Goal: Unclear: Browse casually

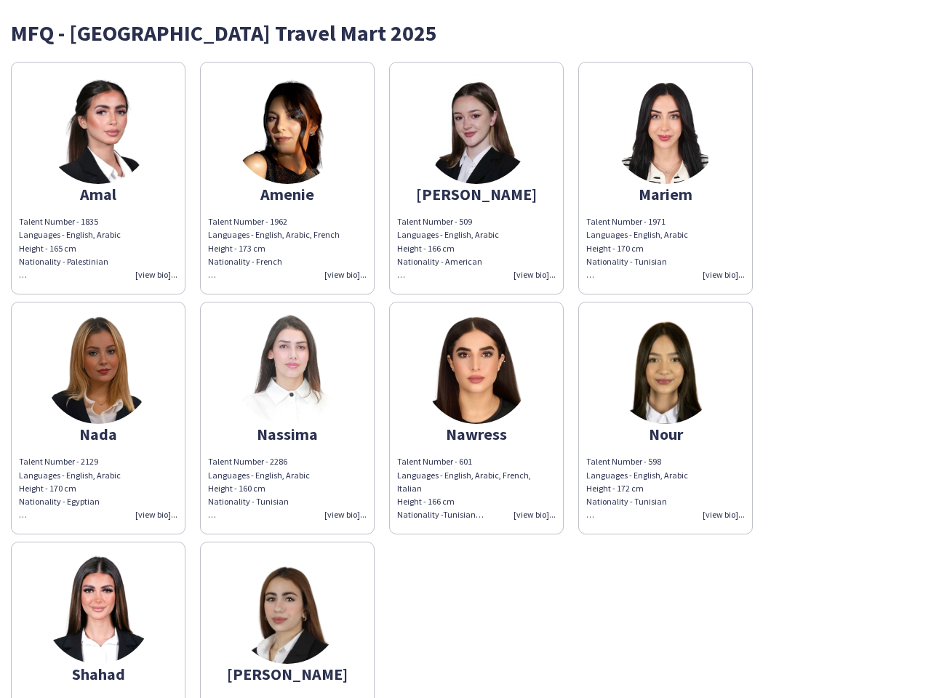
click at [465, 349] on img at bounding box center [476, 369] width 109 height 109
click at [98, 178] on img at bounding box center [98, 129] width 109 height 109
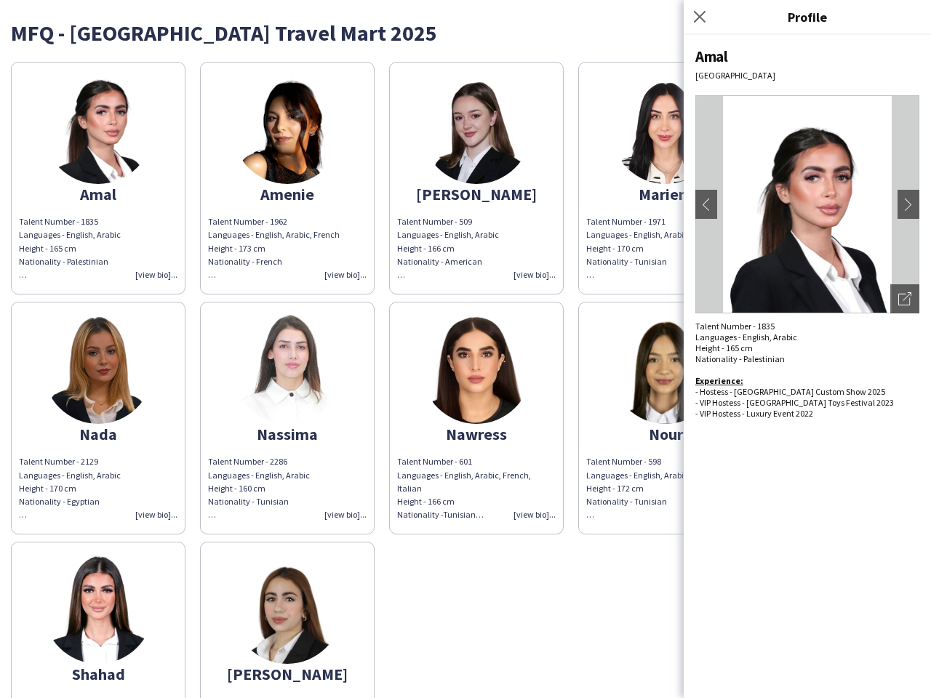
click at [287, 178] on img at bounding box center [287, 129] width 109 height 109
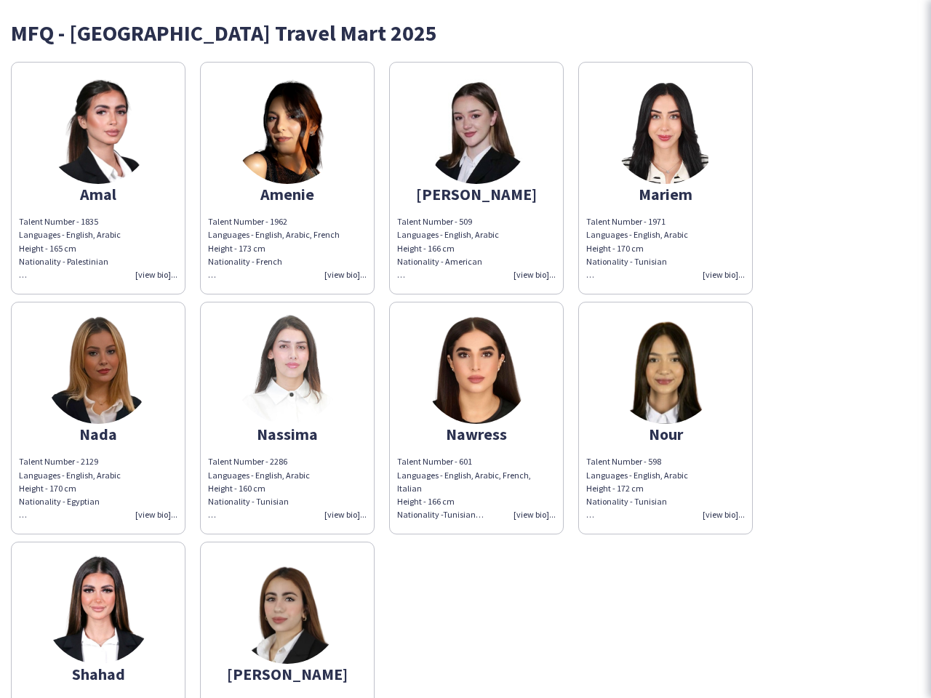
click at [476, 178] on img at bounding box center [476, 129] width 109 height 109
click at [665, 178] on img at bounding box center [665, 129] width 109 height 109
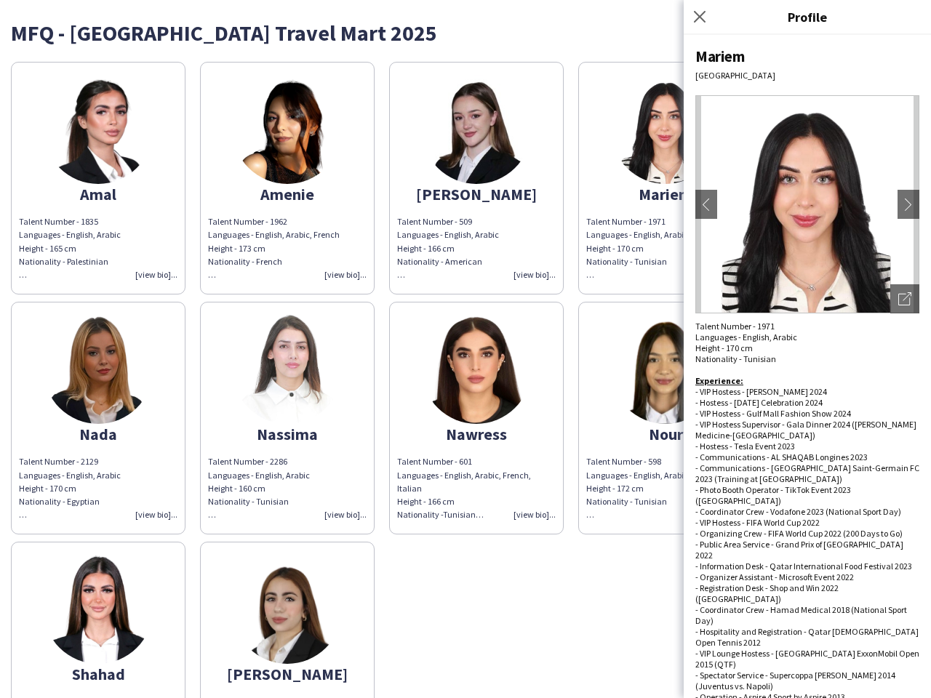
click at [98, 418] on img at bounding box center [98, 369] width 109 height 109
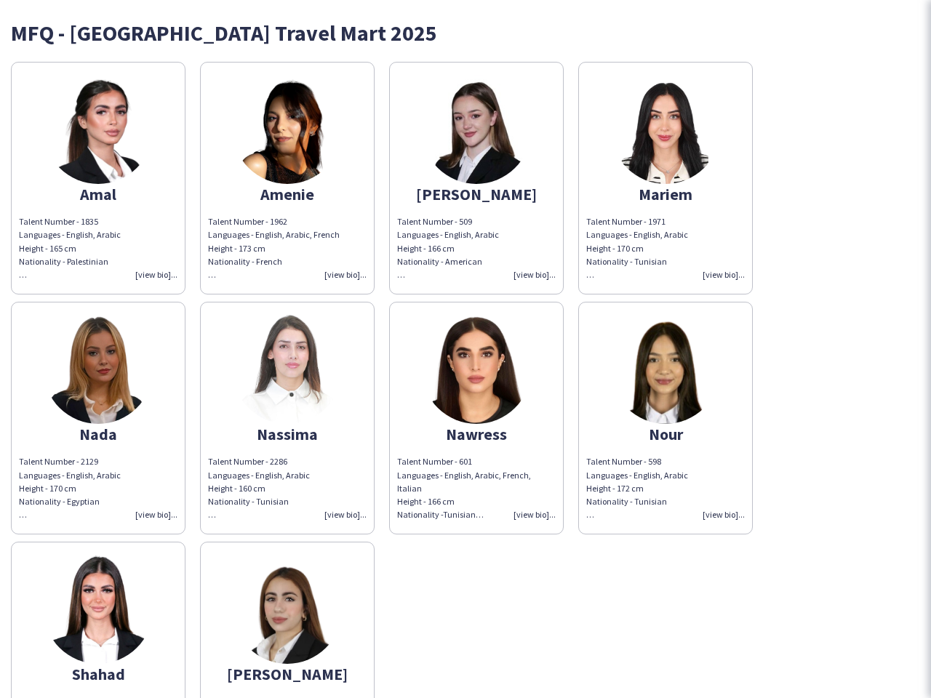
click at [287, 418] on img at bounding box center [287, 369] width 109 height 109
click at [476, 418] on img at bounding box center [476, 369] width 109 height 109
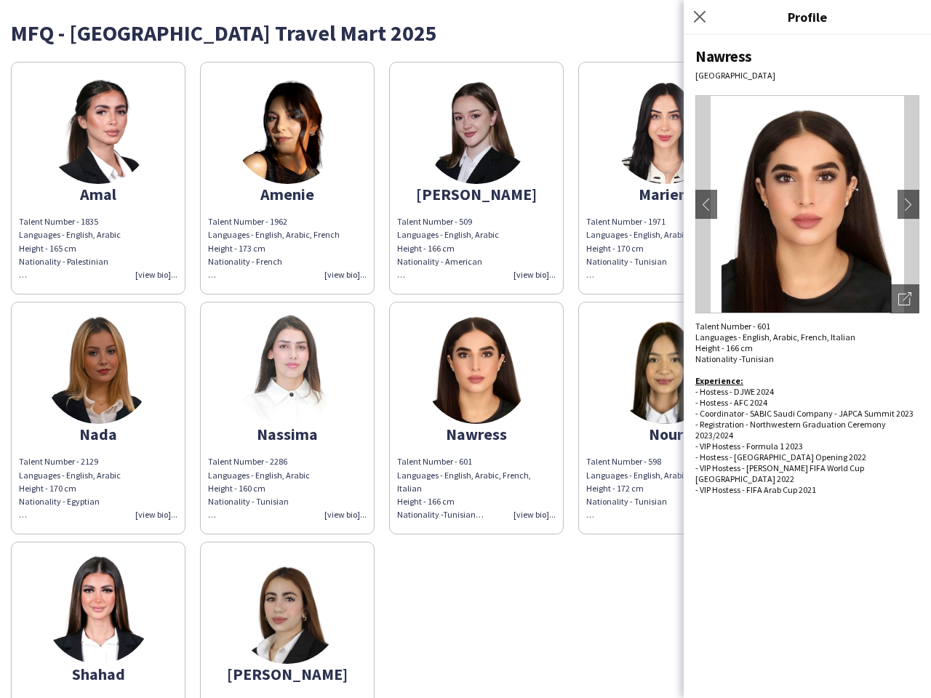
click at [665, 418] on img at bounding box center [665, 369] width 109 height 109
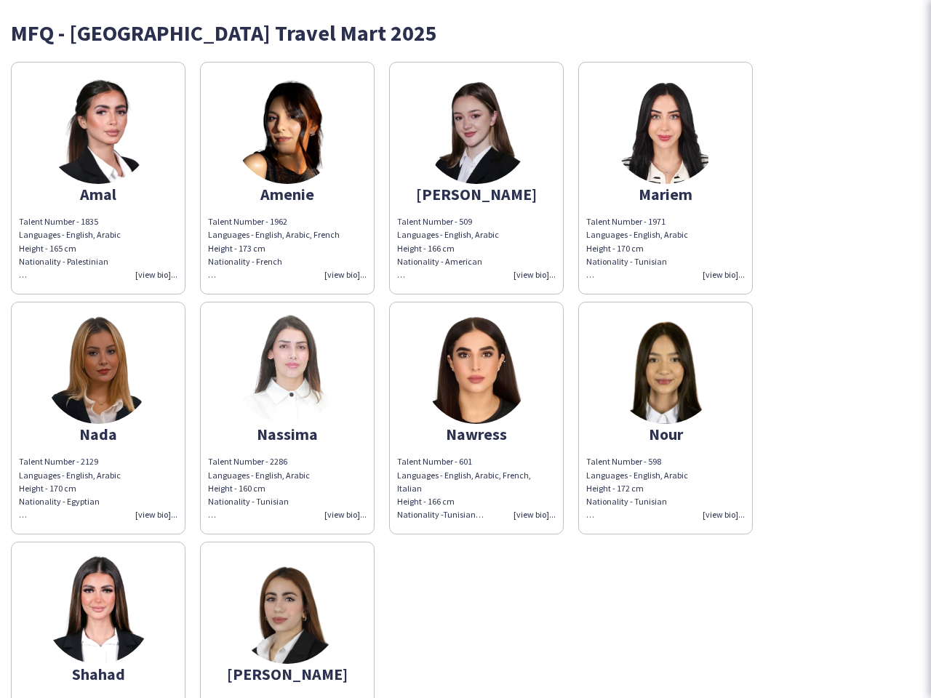
click at [98, 620] on img at bounding box center [98, 609] width 109 height 109
